Goal: Communication & Community: Share content

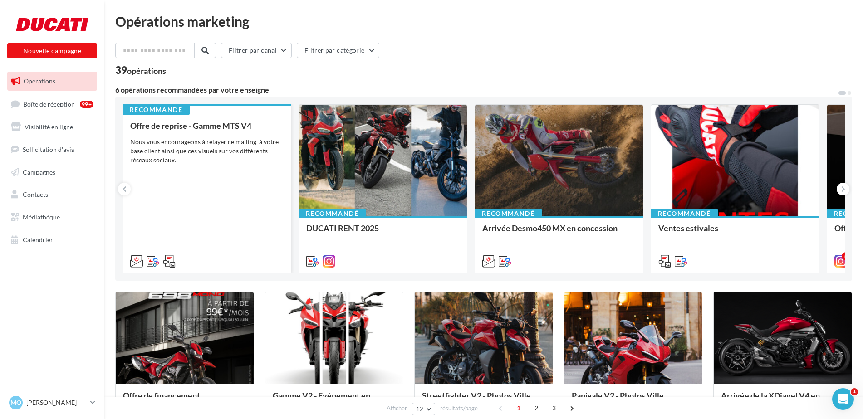
click at [248, 246] on div "Offre de reprise - Gamme MTS V4 Nous vous encourageons à relayer ce mailing à v…" at bounding box center [206, 193] width 153 height 144
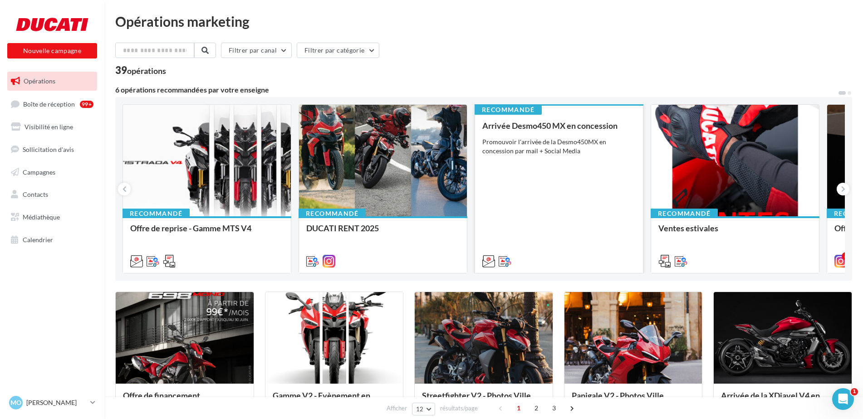
click at [556, 169] on div "Arrivée Desmo450 MX en concession Promouvoir l'arrivée de la Desmo450MX en conc…" at bounding box center [559, 193] width 153 height 144
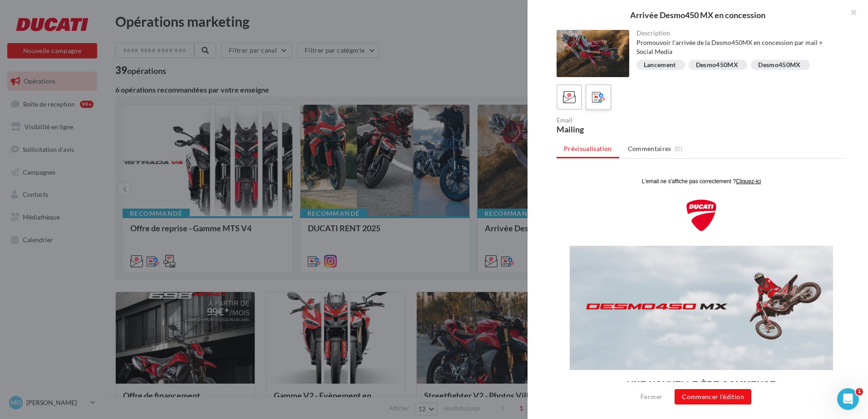
click at [601, 101] on icon at bounding box center [598, 97] width 13 height 13
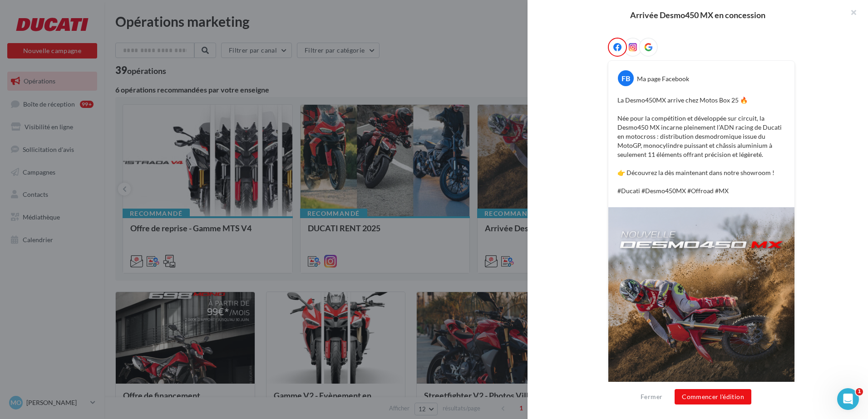
scroll to position [91, 0]
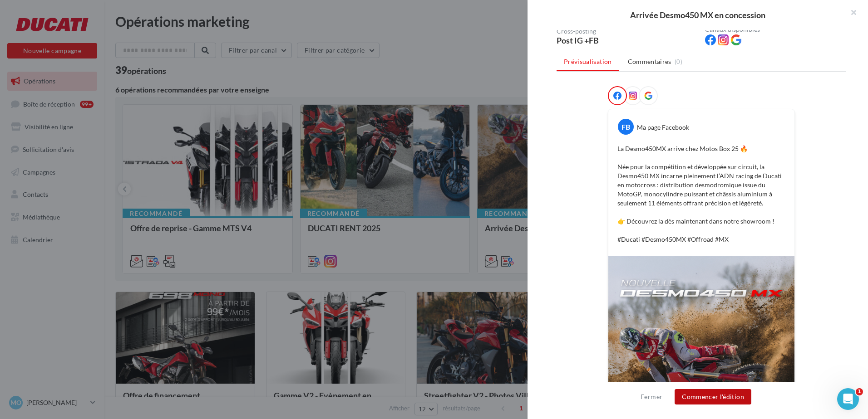
click at [719, 397] on button "Commencer l'édition" at bounding box center [713, 397] width 77 height 15
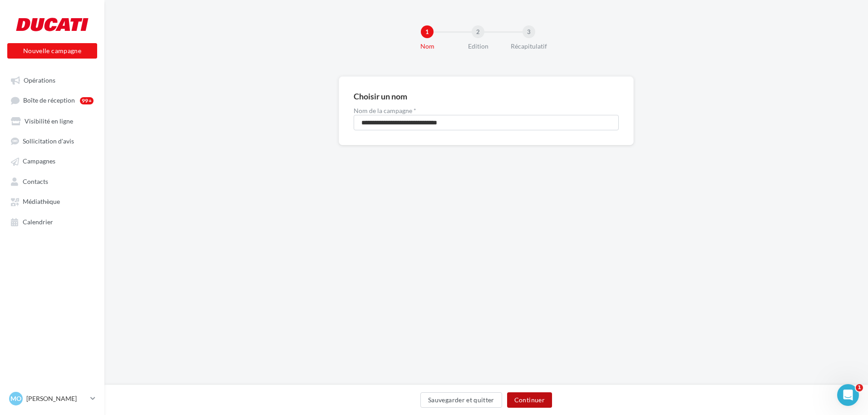
click at [525, 400] on button "Continuer" at bounding box center [529, 399] width 45 height 15
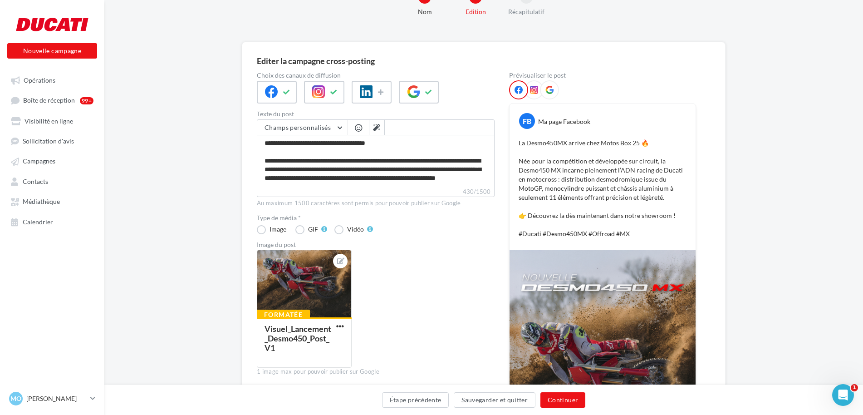
scroll to position [182, 0]
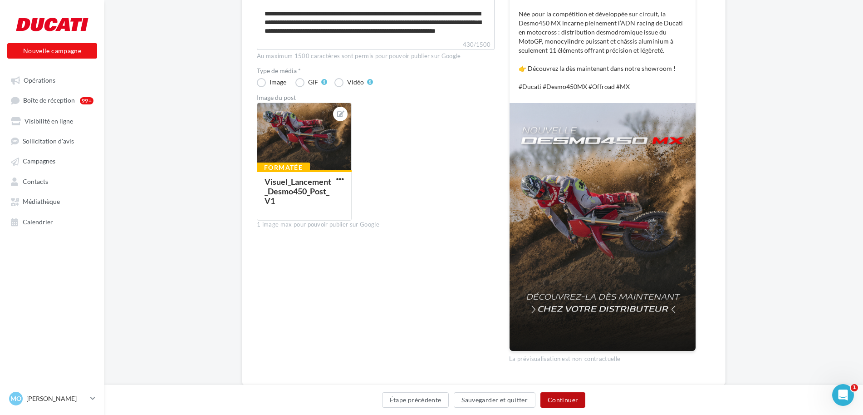
click at [570, 397] on button "Continuer" at bounding box center [563, 399] width 45 height 15
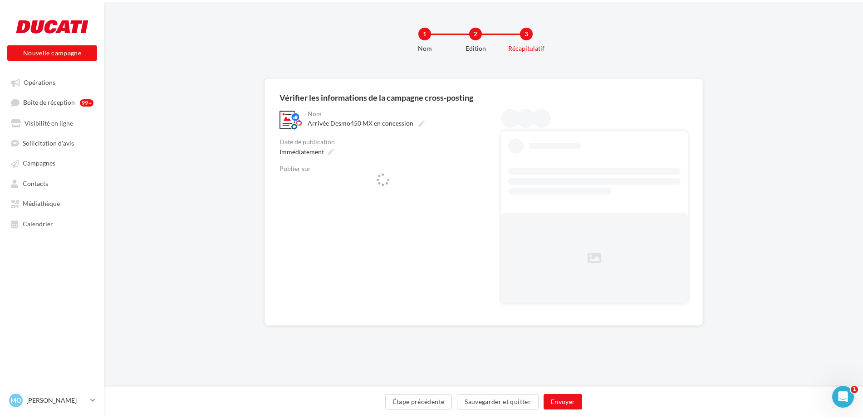
scroll to position [0, 0]
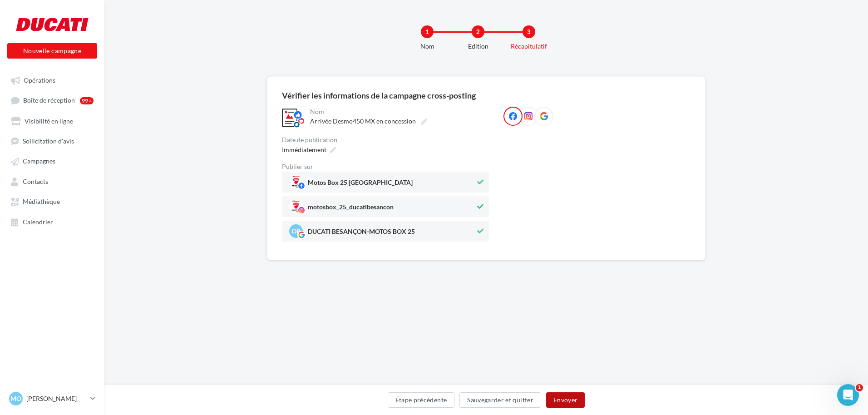
click at [573, 401] on button "Envoyer" at bounding box center [565, 399] width 39 height 15
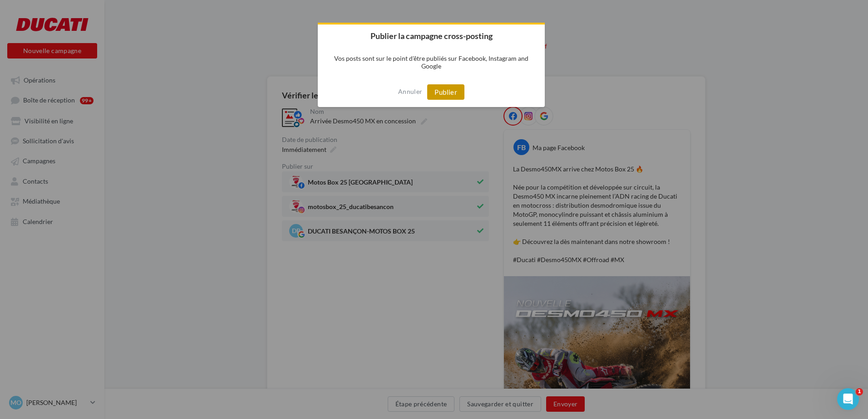
click at [448, 94] on button "Publier" at bounding box center [445, 91] width 37 height 15
